Goal: Check status: Check status

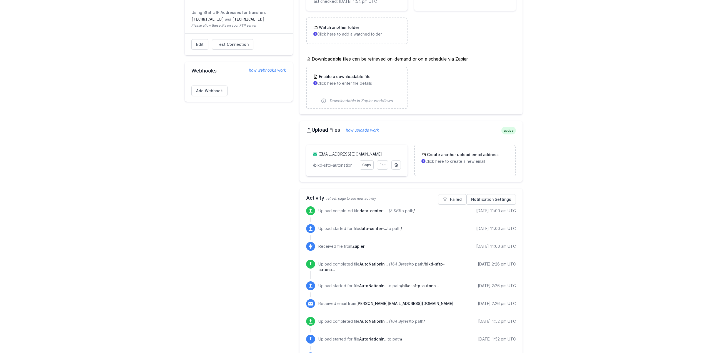
scroll to position [139, 0]
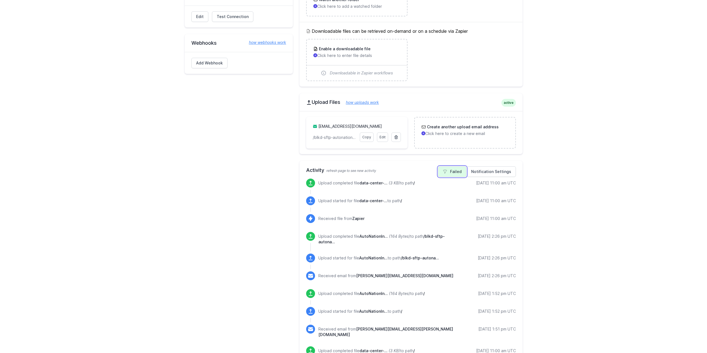
click at [458, 170] on link "Failed" at bounding box center [452, 171] width 28 height 11
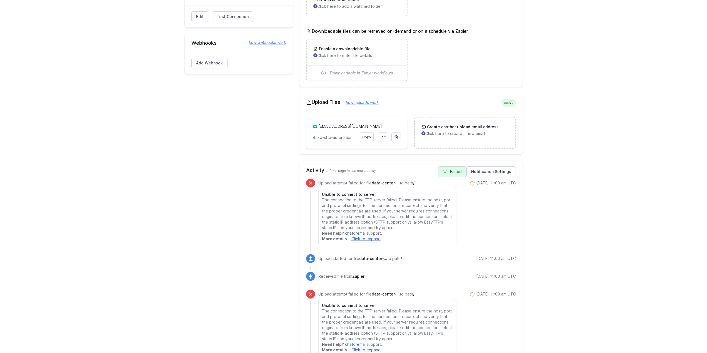
scroll to position [167, 0]
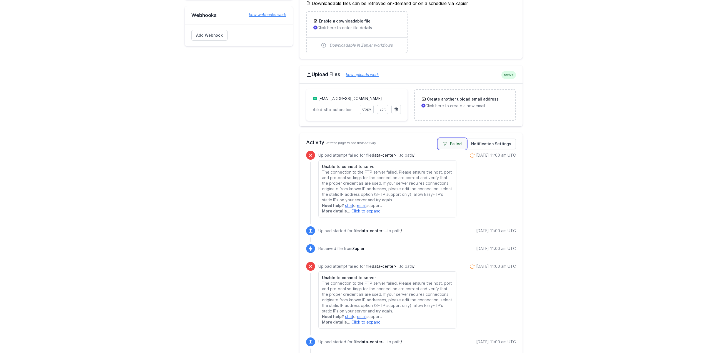
click at [450, 142] on link "Failed" at bounding box center [452, 144] width 28 height 11
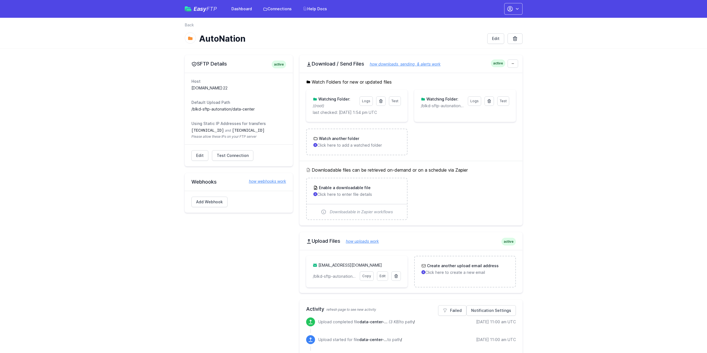
scroll to position [28, 0]
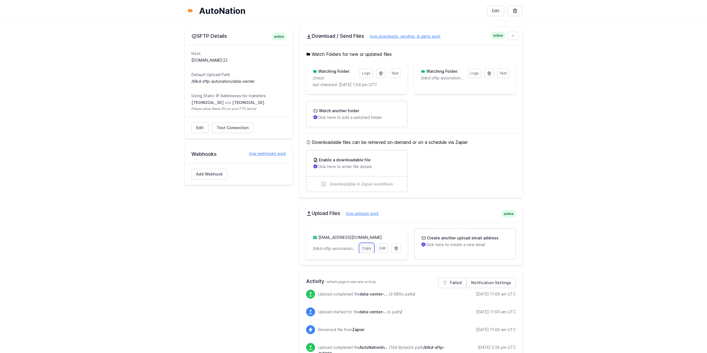
click at [367, 248] on link "Copy" at bounding box center [367, 248] width 14 height 9
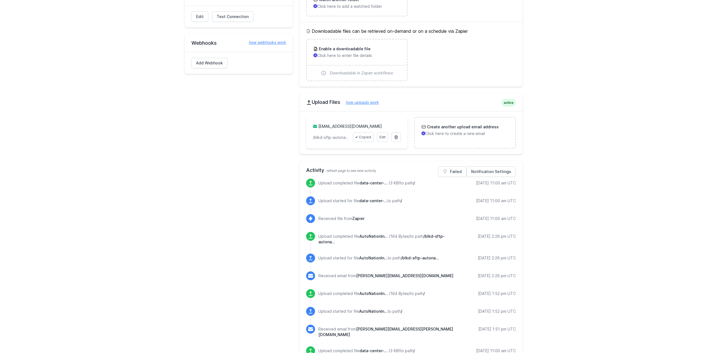
scroll to position [167, 0]
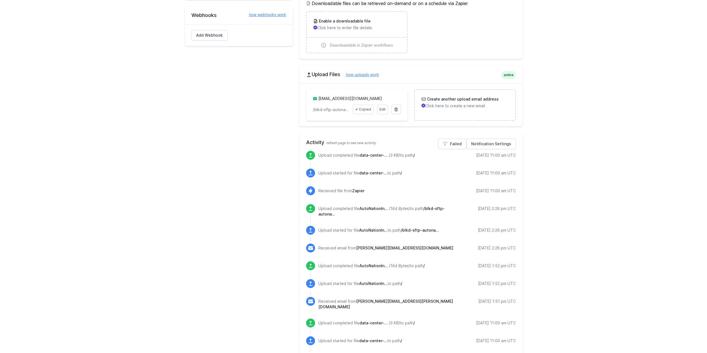
click at [596, 113] on main "SFTP Details active Host sftp.autonation.beeliked.com:22 Default Upload Path /b…" at bounding box center [353, 299] width 707 height 835
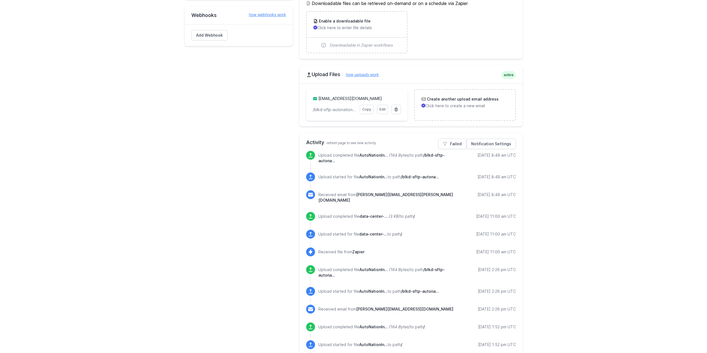
scroll to position [167, 0]
